Goal: Obtain resource: Obtain resource

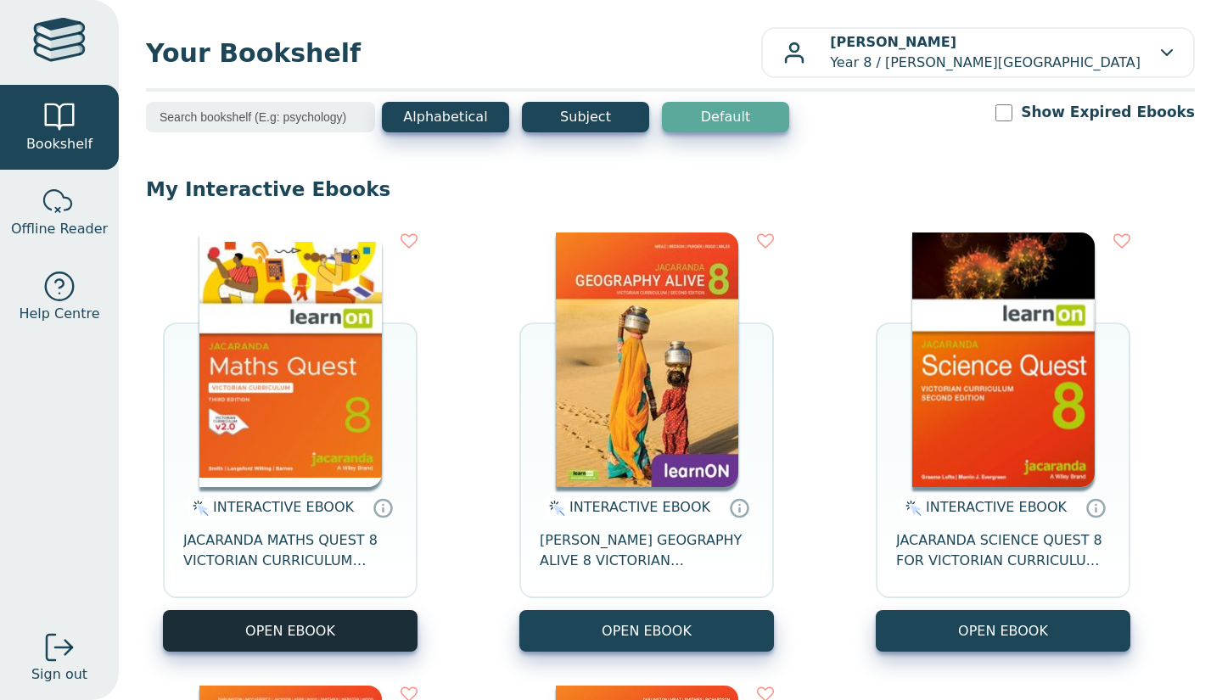
click at [289, 626] on button "OPEN EBOOK" at bounding box center [290, 631] width 254 height 42
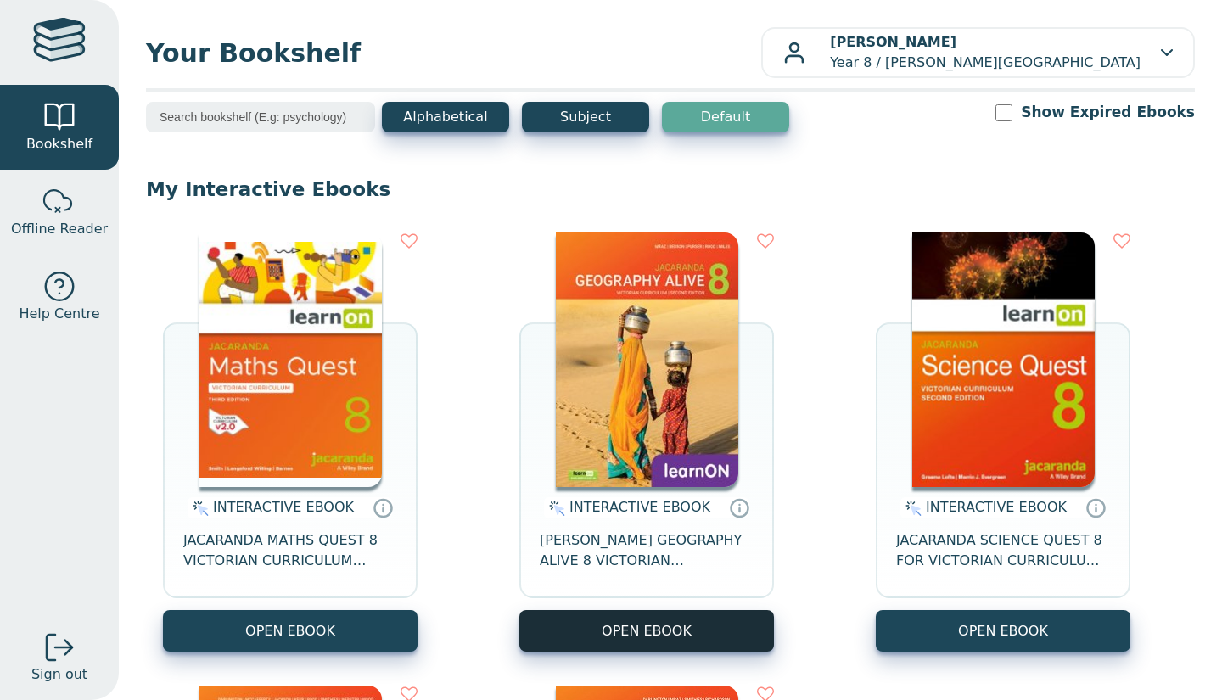
click at [565, 641] on button "OPEN EBOOK" at bounding box center [646, 631] width 254 height 42
